Goal: Navigation & Orientation: Find specific page/section

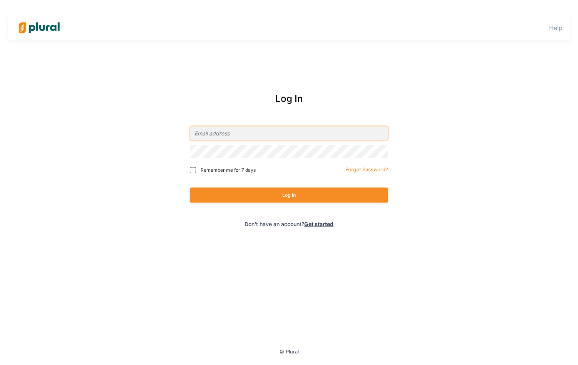
click at [277, 135] on input "email" at bounding box center [289, 132] width 198 height 13
type input "[EMAIL_ADDRESS][DOMAIN_NAME]"
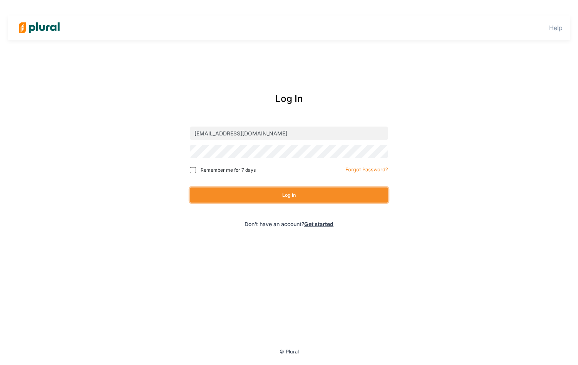
click at [294, 192] on button "Log In" at bounding box center [289, 194] width 198 height 15
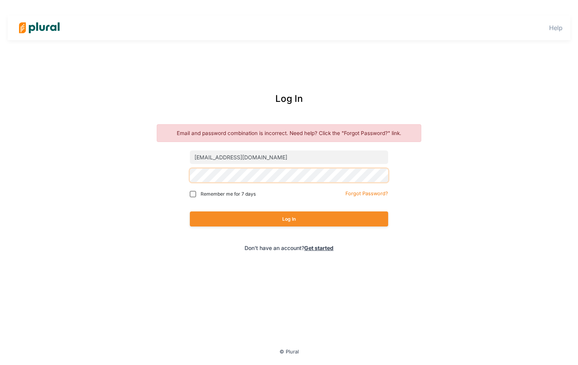
click at [158, 166] on div "Log In Email and password combination is incorrect. Need help? Click the "Forgo…" at bounding box center [289, 171] width 311 height 175
click at [121, 167] on div "Log In Email and password combination is incorrect. Need help? Click the "Forgo…" at bounding box center [289, 171] width 466 height 175
click at [190, 211] on button "Log In" at bounding box center [289, 218] width 198 height 15
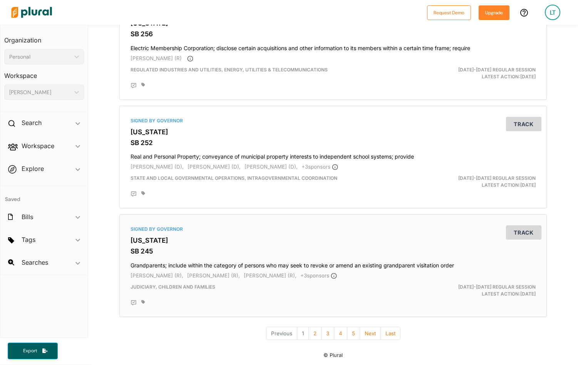
scroll to position [2497, 0]
click at [312, 334] on button "2" at bounding box center [315, 332] width 13 height 13
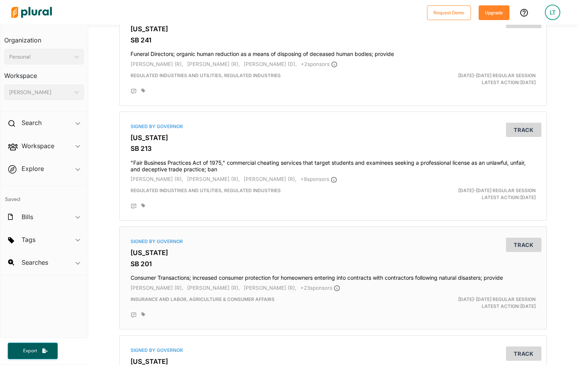
scroll to position [231, 0]
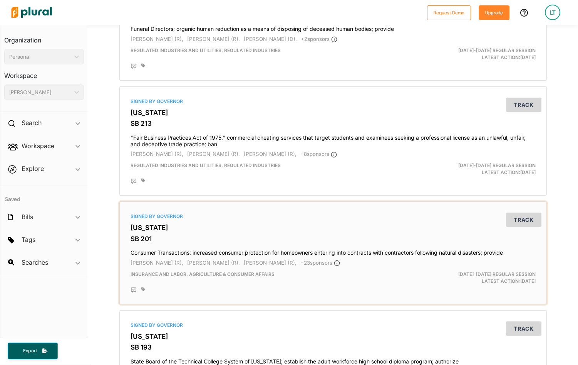
click at [148, 262] on span "[PERSON_NAME] (R)," at bounding box center [157, 262] width 53 height 6
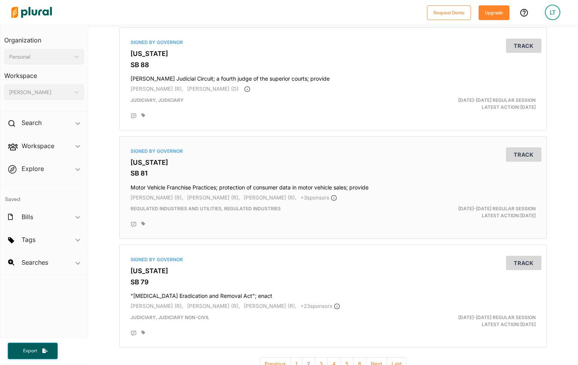
scroll to position [2517, 0]
